Goal: Task Accomplishment & Management: Use online tool/utility

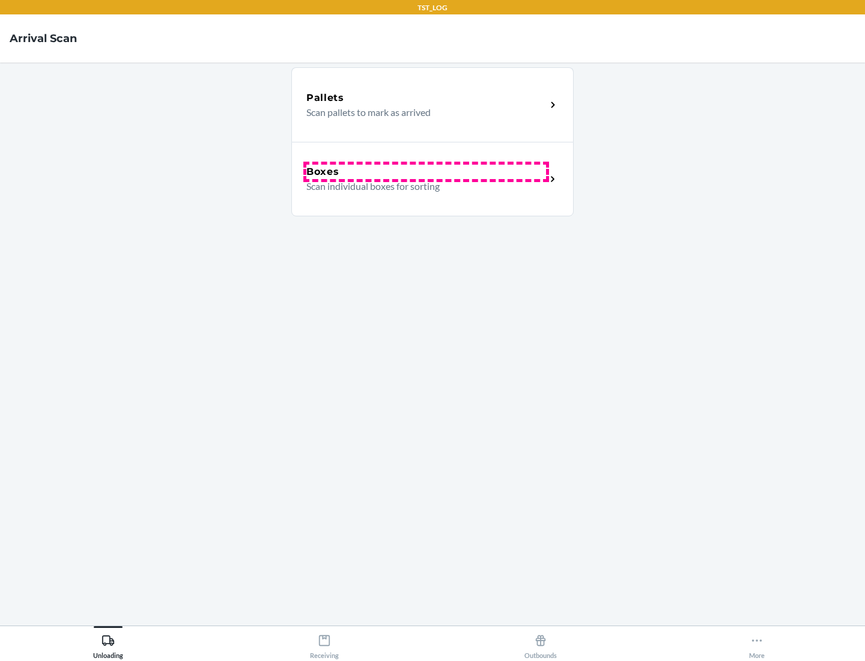
click at [426, 172] on div "Boxes" at bounding box center [426, 172] width 240 height 14
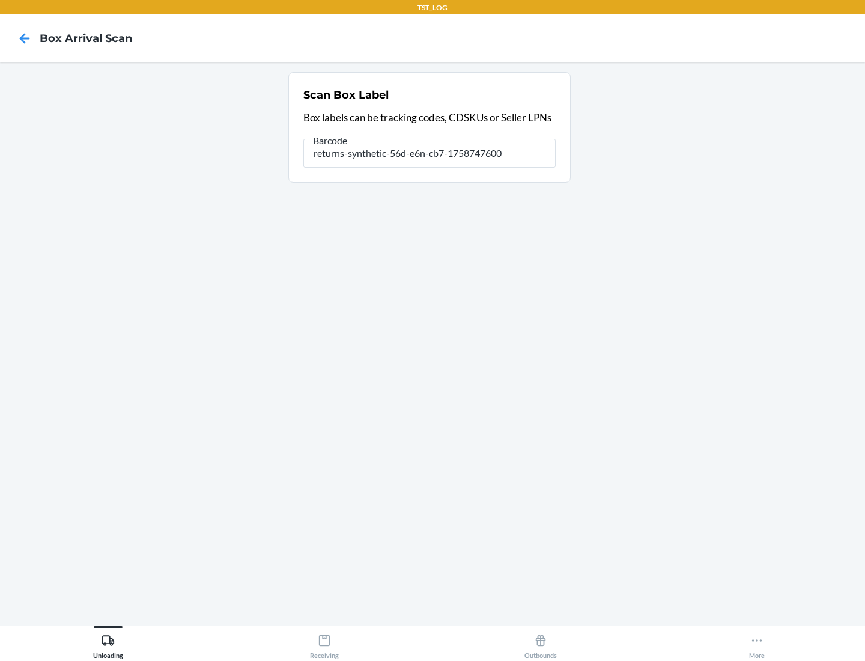
type input "returns-synthetic-56d-e6n-cb7-1758747600"
